Goal: Task Accomplishment & Management: Use online tool/utility

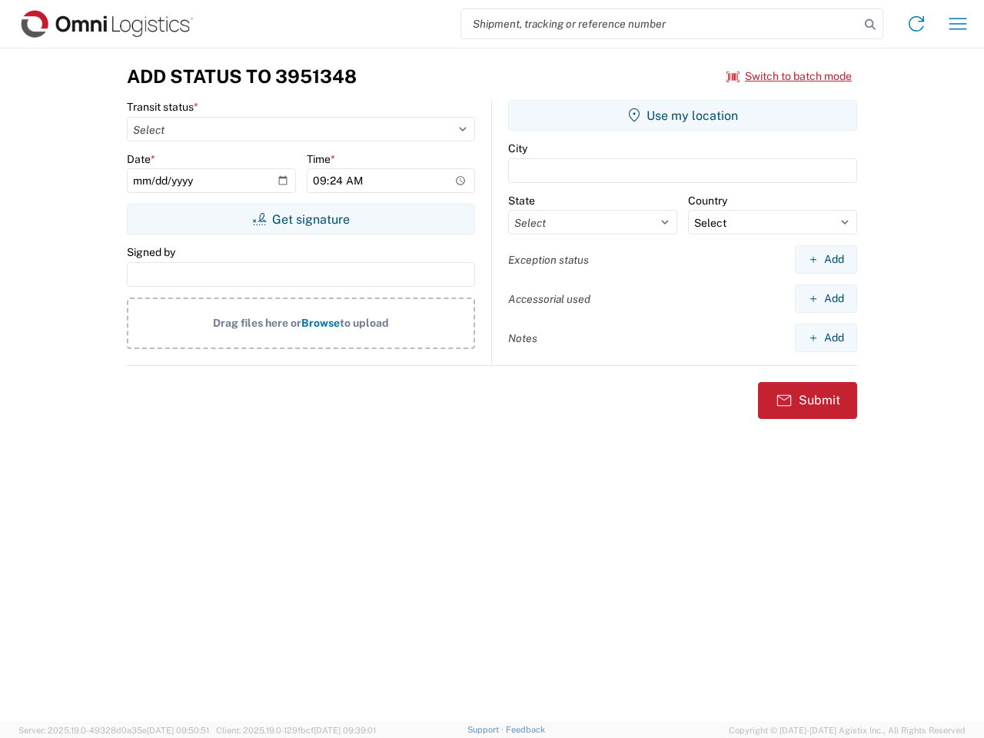
click at [661, 24] on input "search" at bounding box center [660, 23] width 398 height 29
click at [871, 25] on icon at bounding box center [871, 25] width 22 height 22
click at [917, 24] on icon at bounding box center [916, 24] width 25 height 25
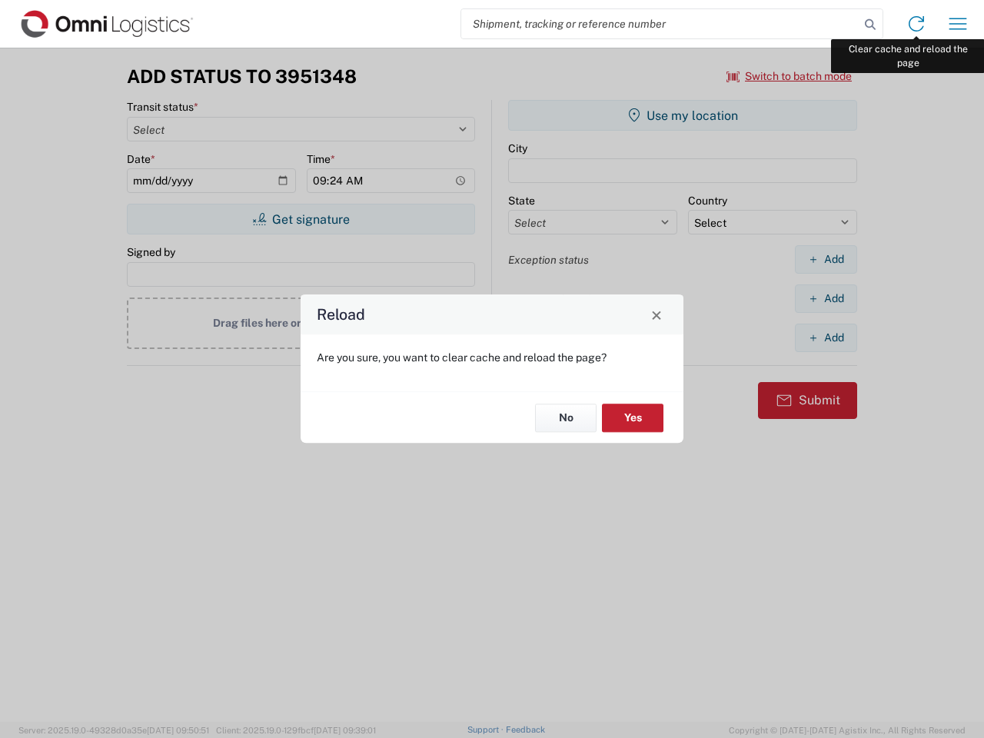
click at [958, 24] on div "Reload Are you sure, you want to clear cache and reload the page? No Yes" at bounding box center [492, 369] width 984 height 738
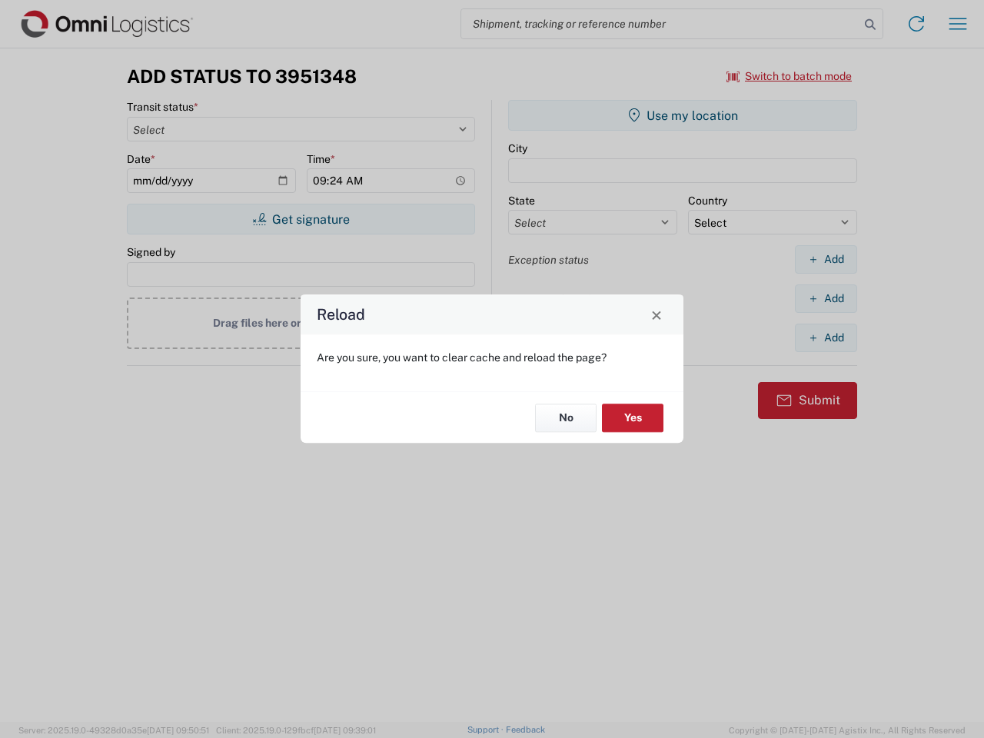
click at [790, 76] on div "Reload Are you sure, you want to clear cache and reload the page? No Yes" at bounding box center [492, 369] width 984 height 738
click at [301, 219] on div "Reload Are you sure, you want to clear cache and reload the page? No Yes" at bounding box center [492, 369] width 984 height 738
click at [683, 115] on div "Reload Are you sure, you want to clear cache and reload the page? No Yes" at bounding box center [492, 369] width 984 height 738
click at [826, 259] on div "Reload Are you sure, you want to clear cache and reload the page? No Yes" at bounding box center [492, 369] width 984 height 738
click at [826, 298] on div "Reload Are you sure, you want to clear cache and reload the page? No Yes" at bounding box center [492, 369] width 984 height 738
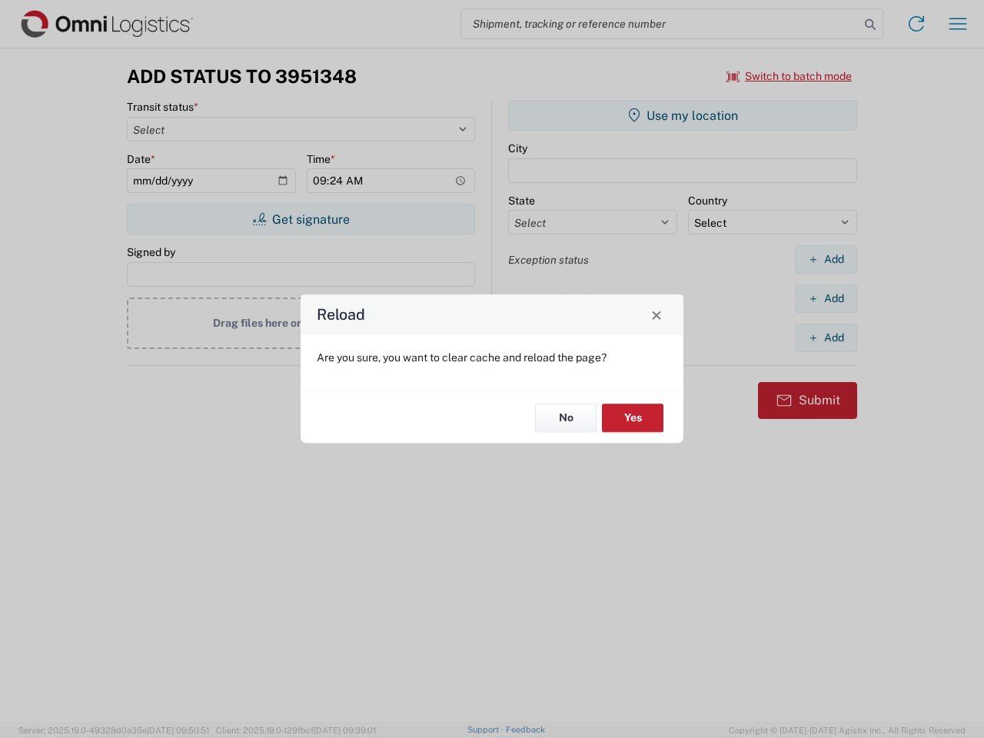
click at [826, 338] on div "Reload Are you sure, you want to clear cache and reload the page? No Yes" at bounding box center [492, 369] width 984 height 738
